Goal: Task Accomplishment & Management: Manage account settings

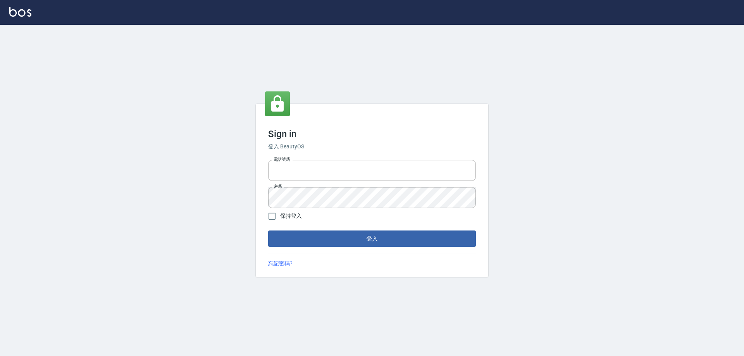
type input "0933941379"
click at [357, 240] on button "登入" at bounding box center [372, 238] width 208 height 16
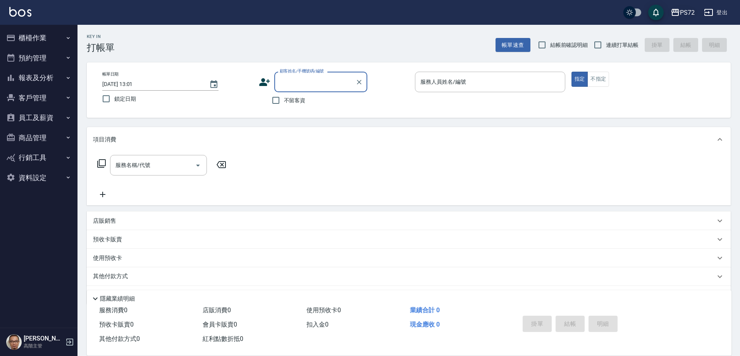
click at [684, 12] on div "PS72" at bounding box center [687, 13] width 15 height 10
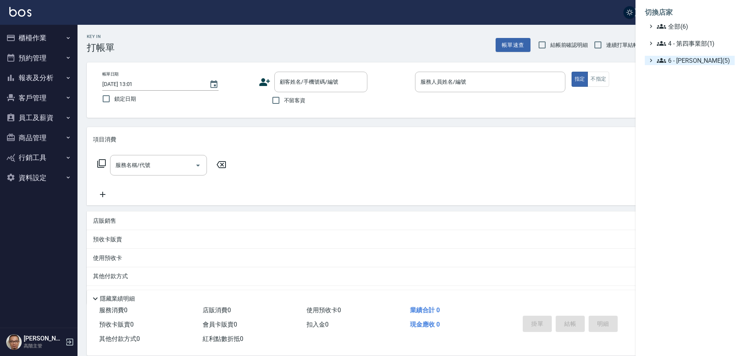
click at [688, 59] on span "6 - 賴明男(5)" at bounding box center [694, 60] width 75 height 9
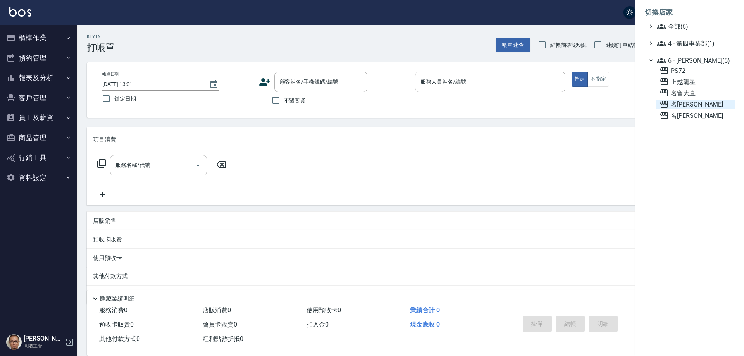
click at [693, 106] on span "名[PERSON_NAME]" at bounding box center [695, 104] width 72 height 9
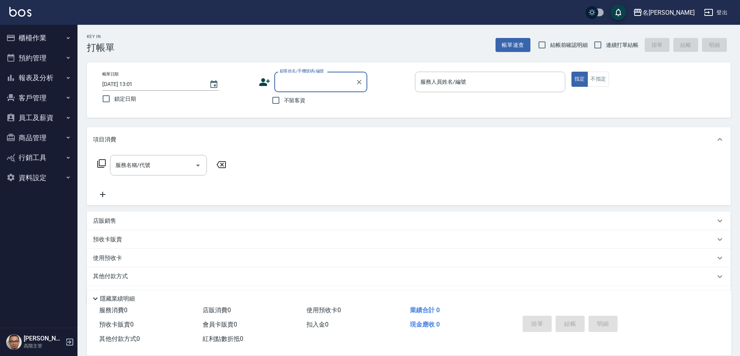
click at [64, 116] on button "員工及薪資" at bounding box center [38, 118] width 71 height 20
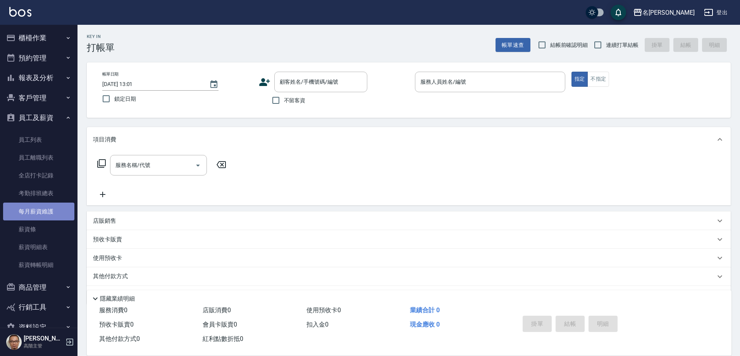
click at [57, 212] on link "每月薪資維護" at bounding box center [38, 212] width 71 height 18
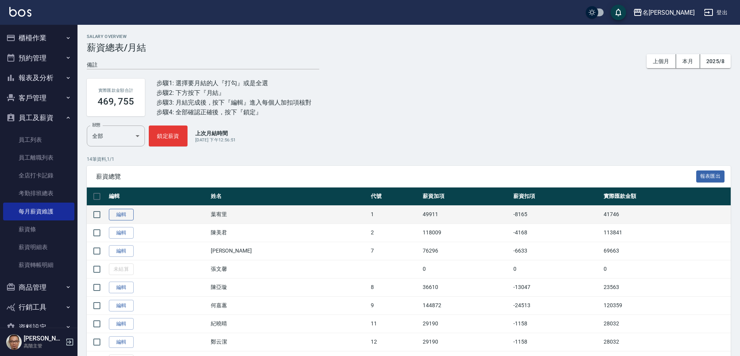
click at [120, 213] on link "編輯" at bounding box center [121, 215] width 25 height 12
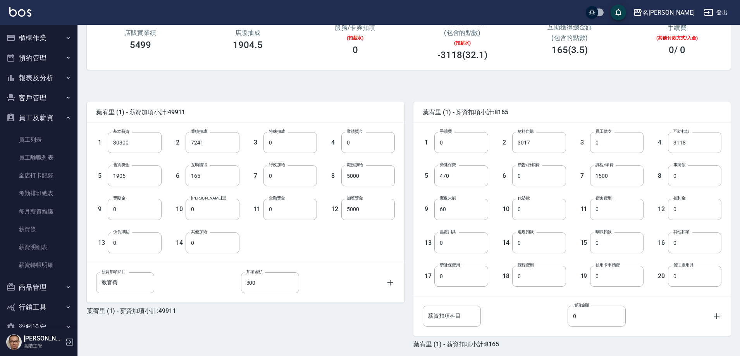
scroll to position [147, 0]
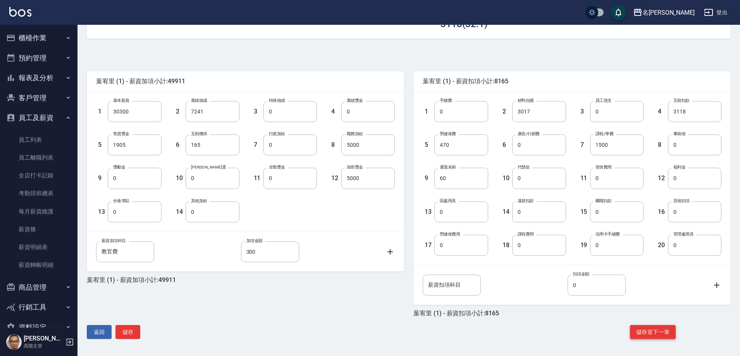
click at [659, 332] on button "儲存並下一筆" at bounding box center [653, 332] width 46 height 14
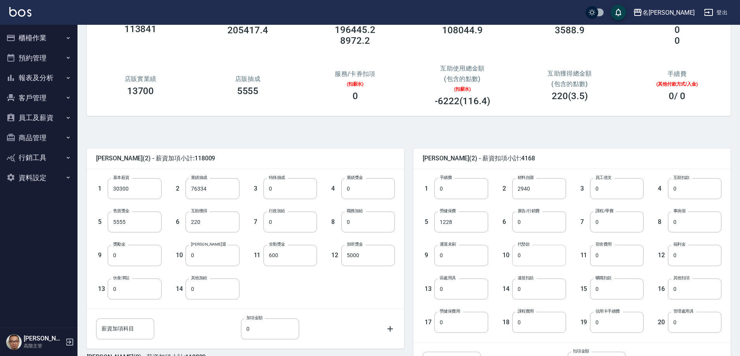
scroll to position [147, 0]
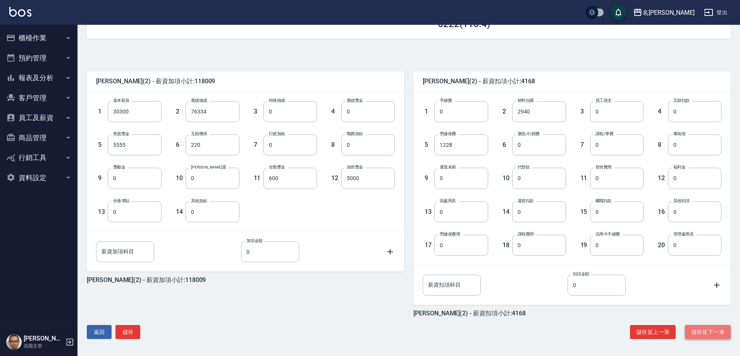
click at [705, 332] on button "儲存並下一筆" at bounding box center [708, 332] width 46 height 14
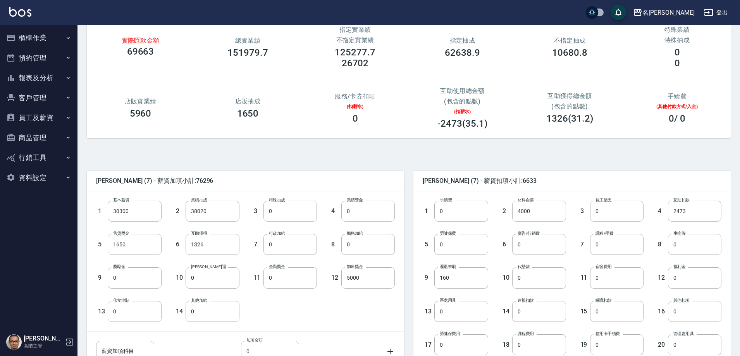
scroll to position [147, 0]
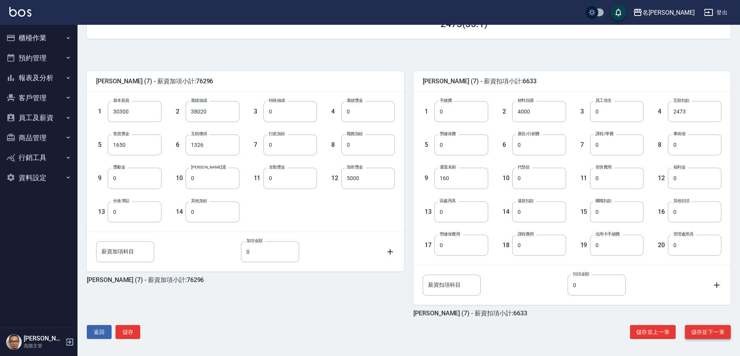
click at [706, 333] on button "儲存並下一筆" at bounding box center [708, 332] width 46 height 14
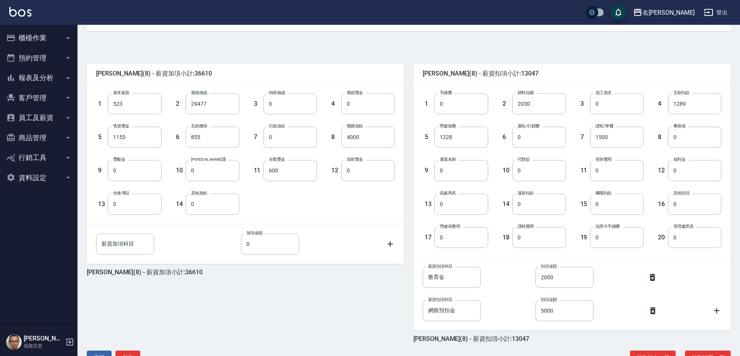
scroll to position [181, 0]
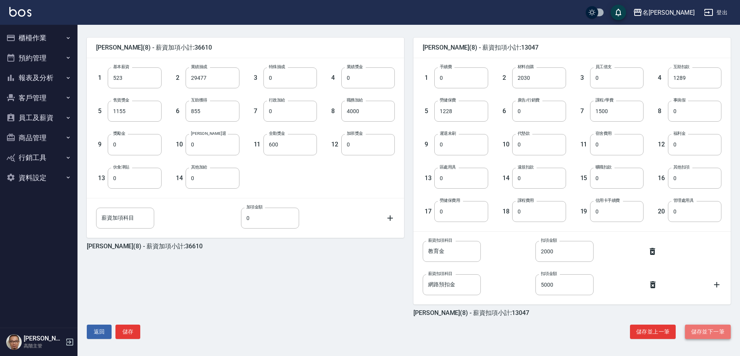
click at [705, 331] on button "儲存並下一筆" at bounding box center [708, 332] width 46 height 14
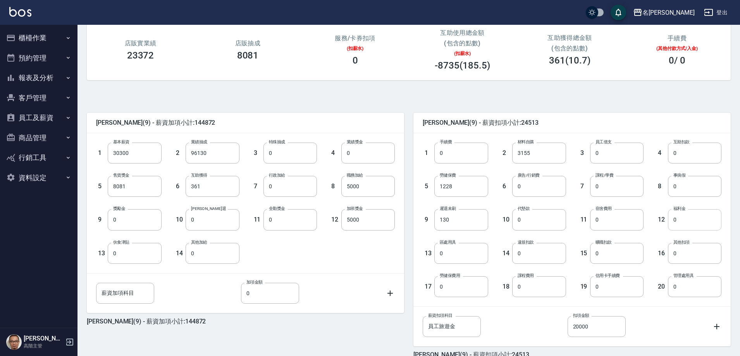
scroll to position [147, 0]
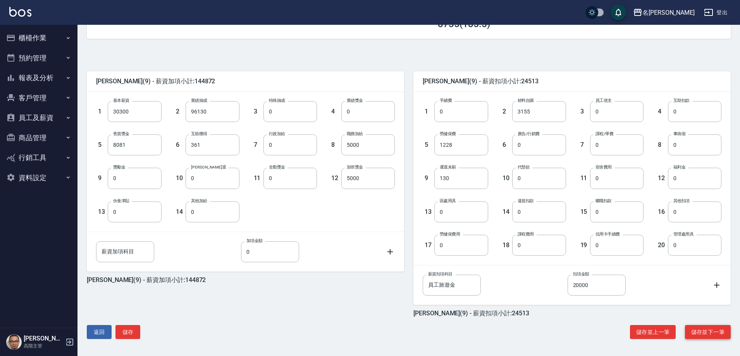
click at [709, 330] on button "儲存並下一筆" at bounding box center [708, 332] width 46 height 14
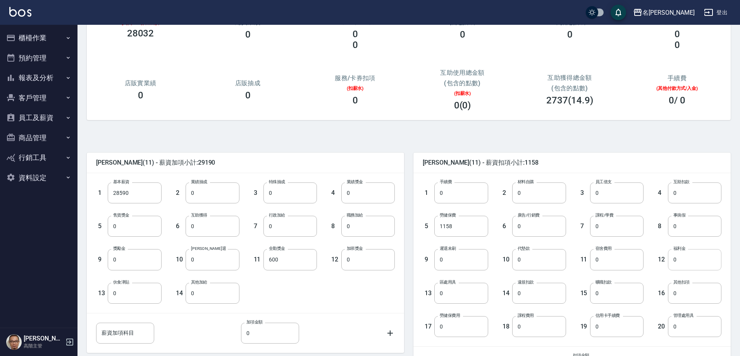
scroll to position [147, 0]
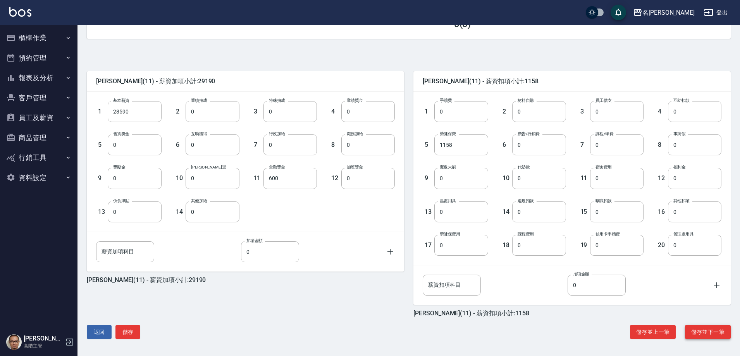
click at [710, 328] on button "儲存並下一筆" at bounding box center [708, 332] width 46 height 14
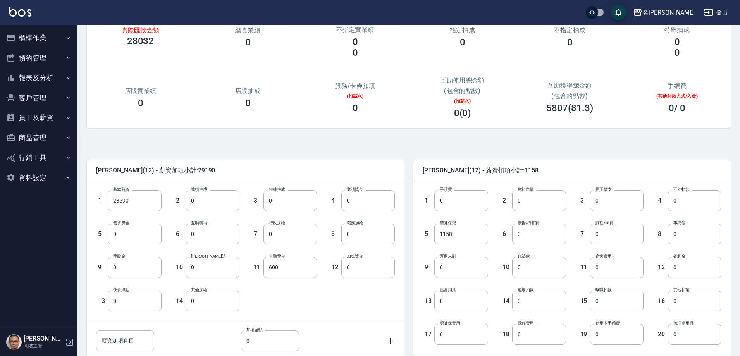
scroll to position [147, 0]
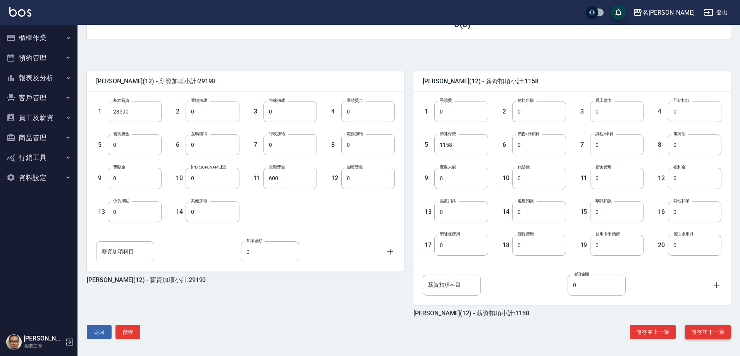
click at [711, 329] on button "儲存並下一筆" at bounding box center [708, 332] width 46 height 14
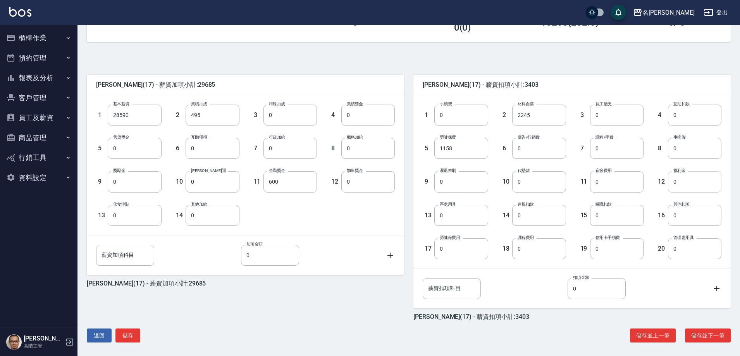
scroll to position [147, 0]
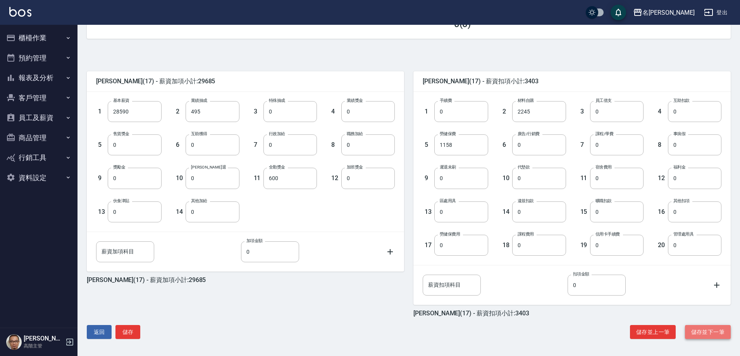
click at [709, 333] on button "儲存並下一筆" at bounding box center [708, 332] width 46 height 14
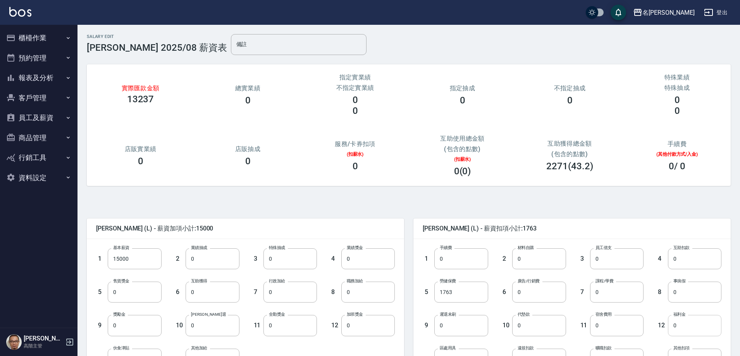
scroll to position [147, 0]
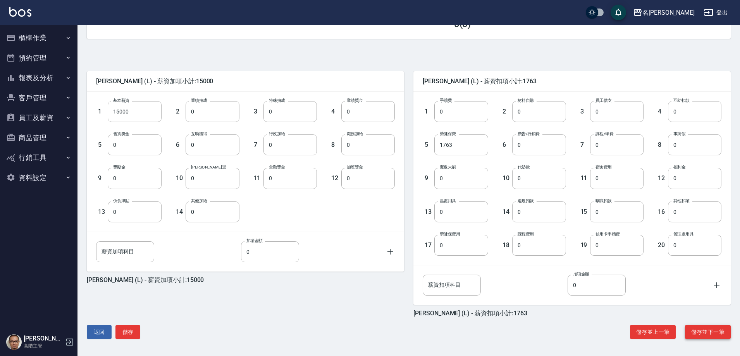
click at [709, 332] on button "儲存並下一筆" at bounding box center [708, 332] width 46 height 14
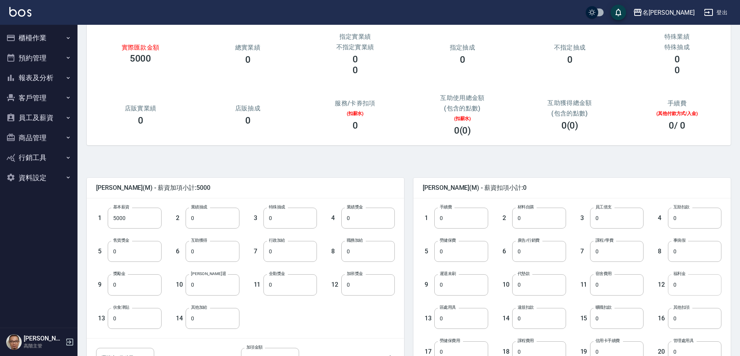
scroll to position [147, 0]
